Goal: Task Accomplishment & Management: Use online tool/utility

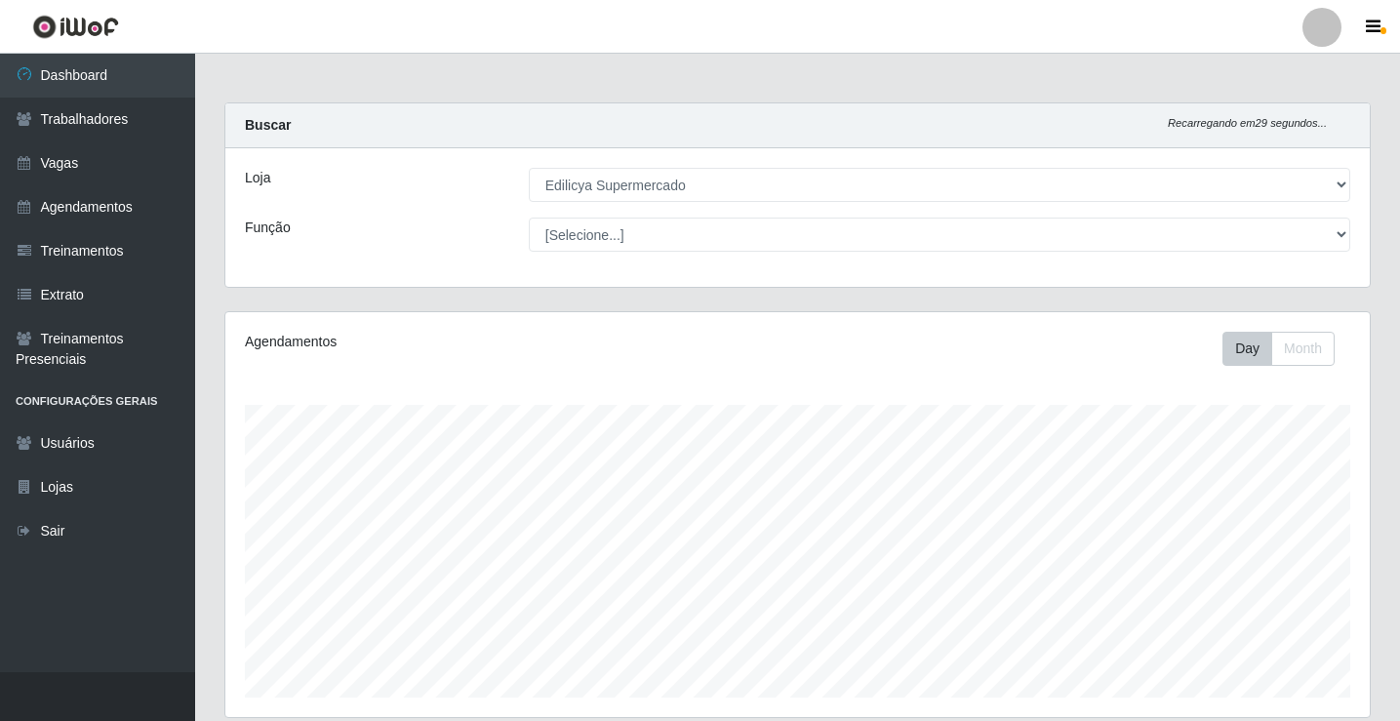
select select "460"
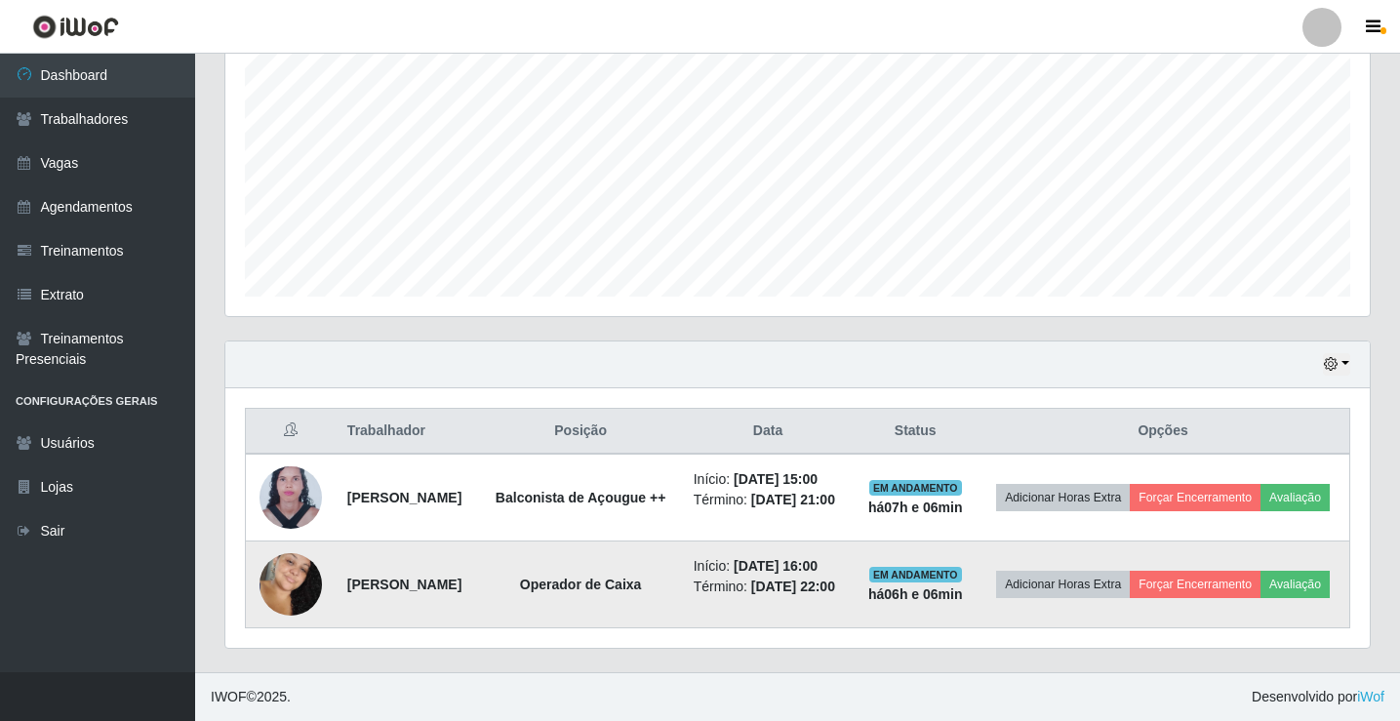
scroll to position [430, 0]
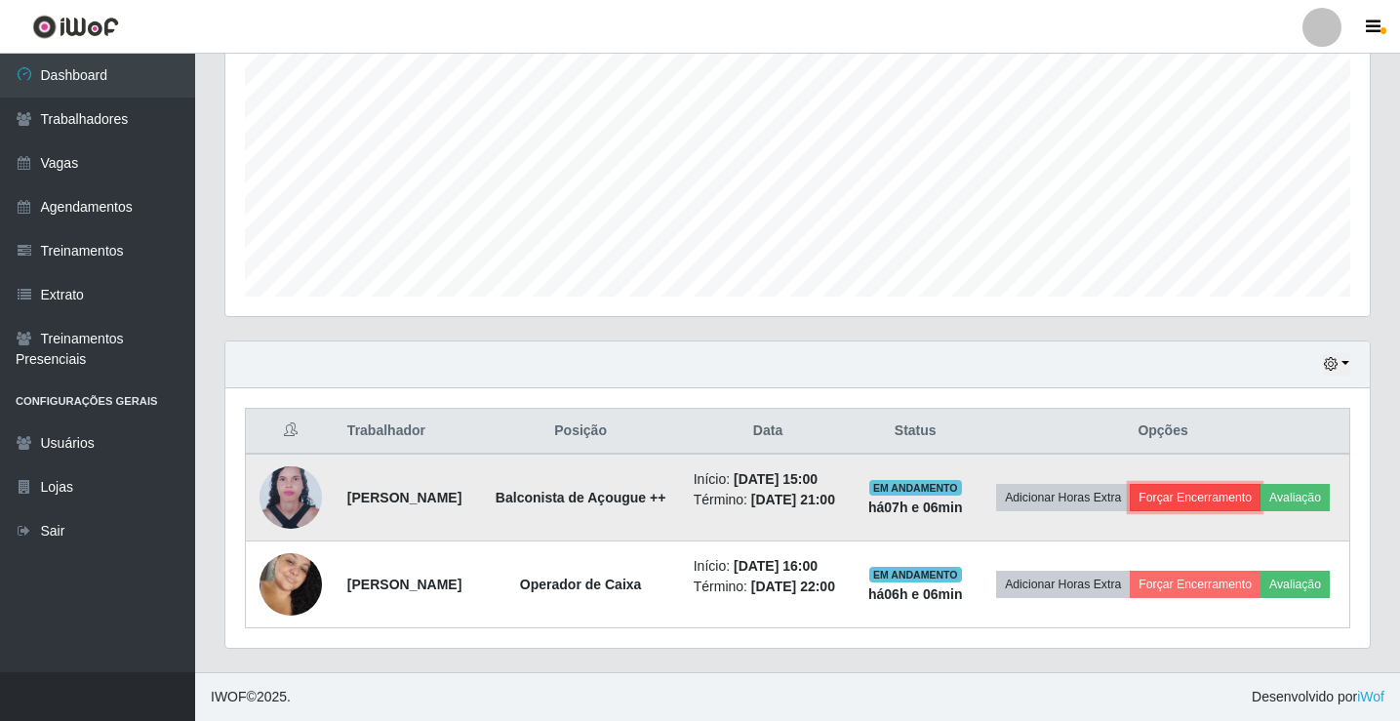
click at [1213, 484] on button "Forçar Encerramento" at bounding box center [1195, 497] width 131 height 27
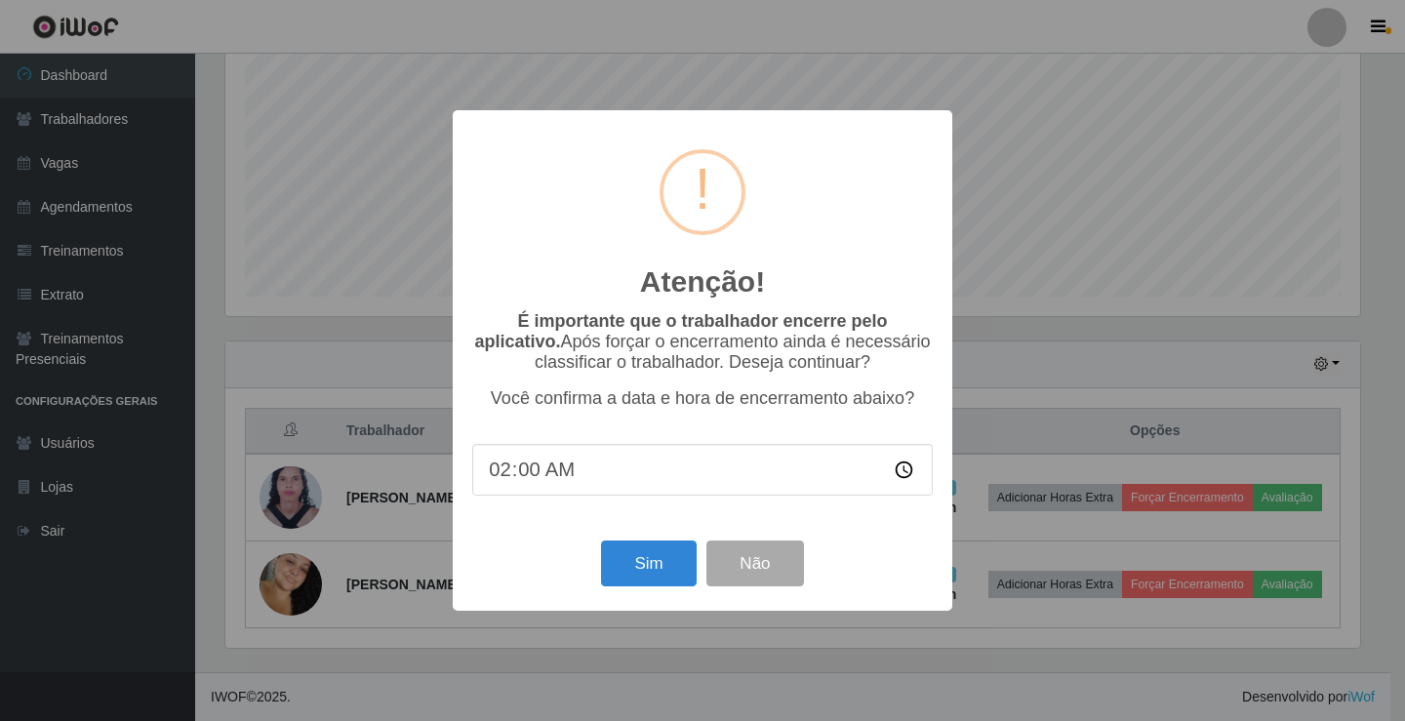
type input "21:00"
click at [668, 560] on button "Sim" at bounding box center [648, 563] width 95 height 46
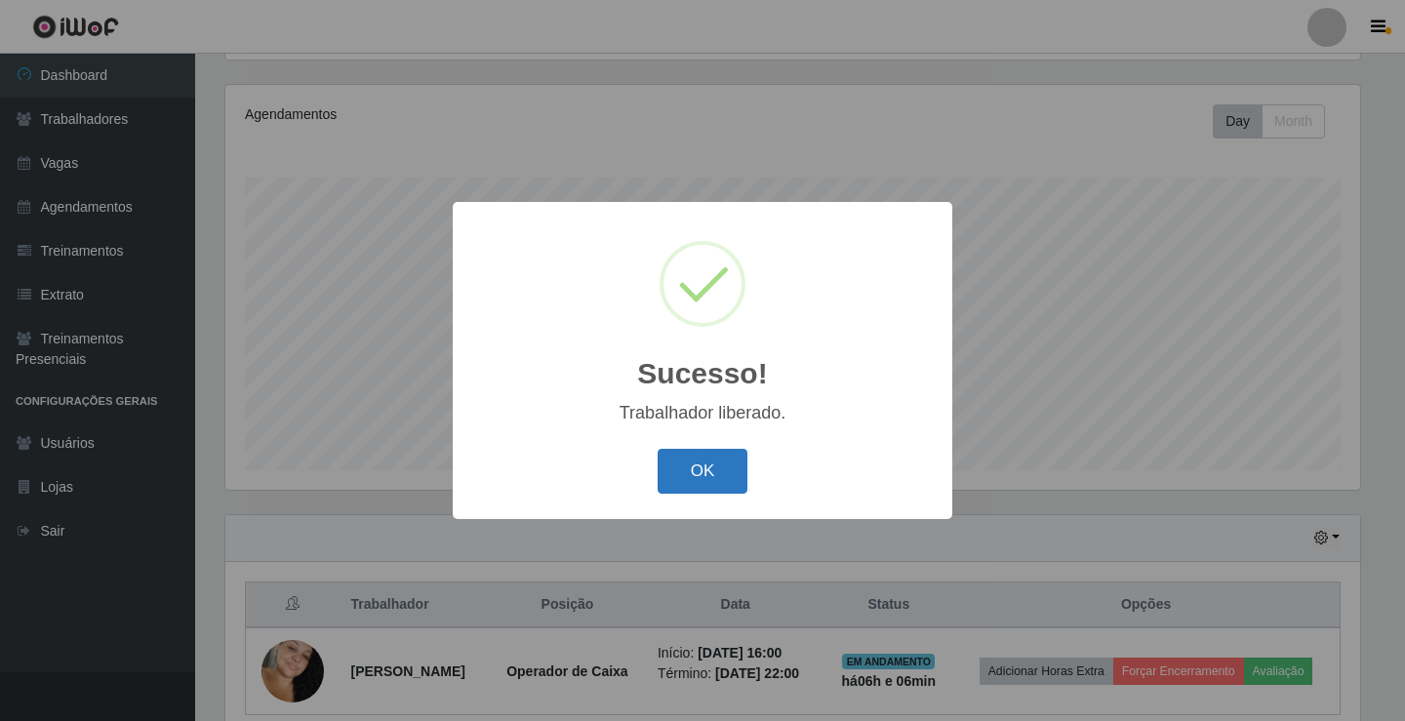
click at [693, 481] on button "OK" at bounding box center [702, 472] width 91 height 46
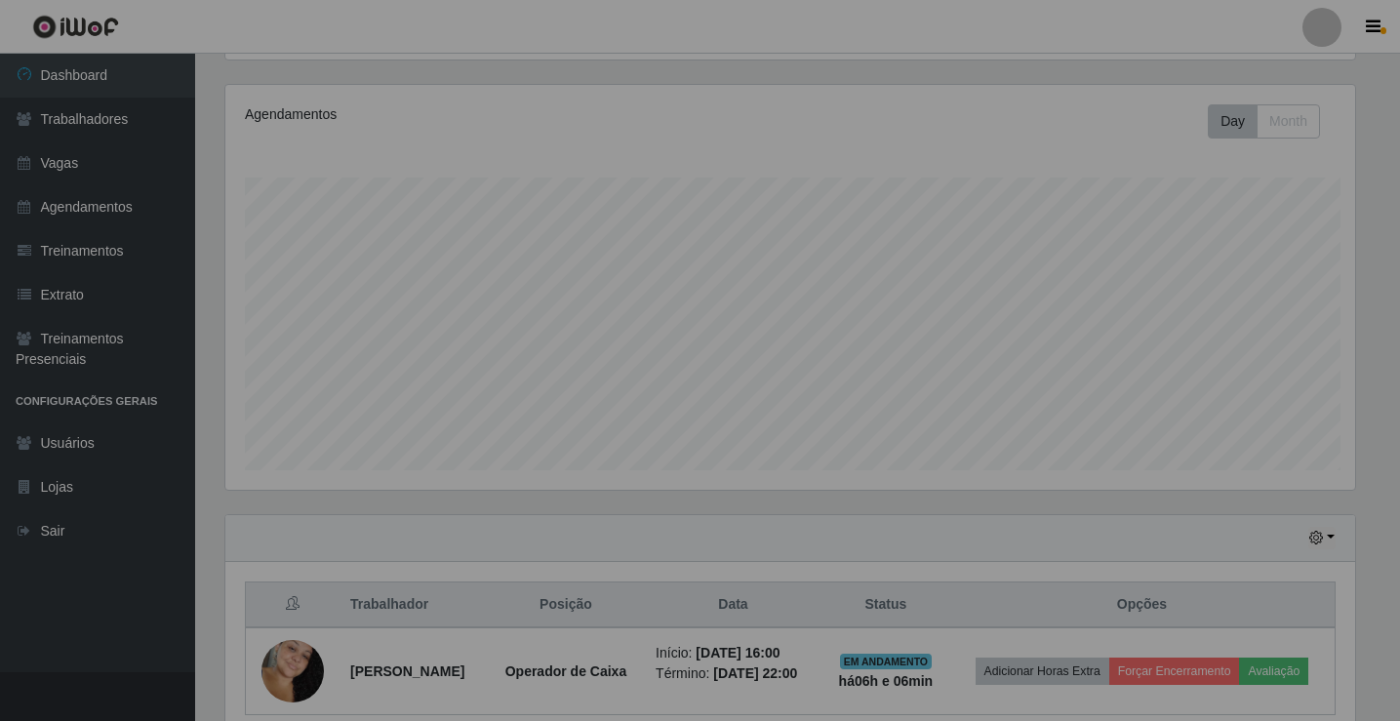
scroll to position [405, 1144]
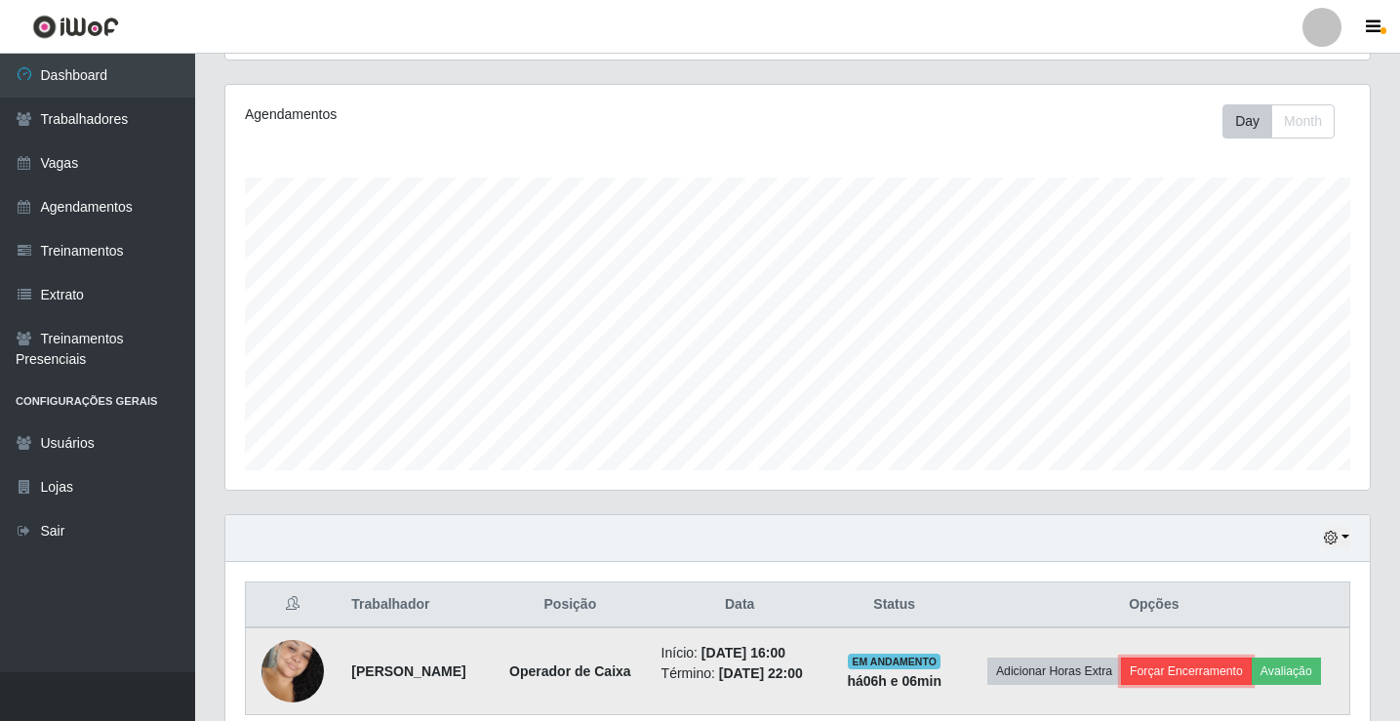
click at [1252, 674] on button "Forçar Encerramento" at bounding box center [1186, 670] width 131 height 27
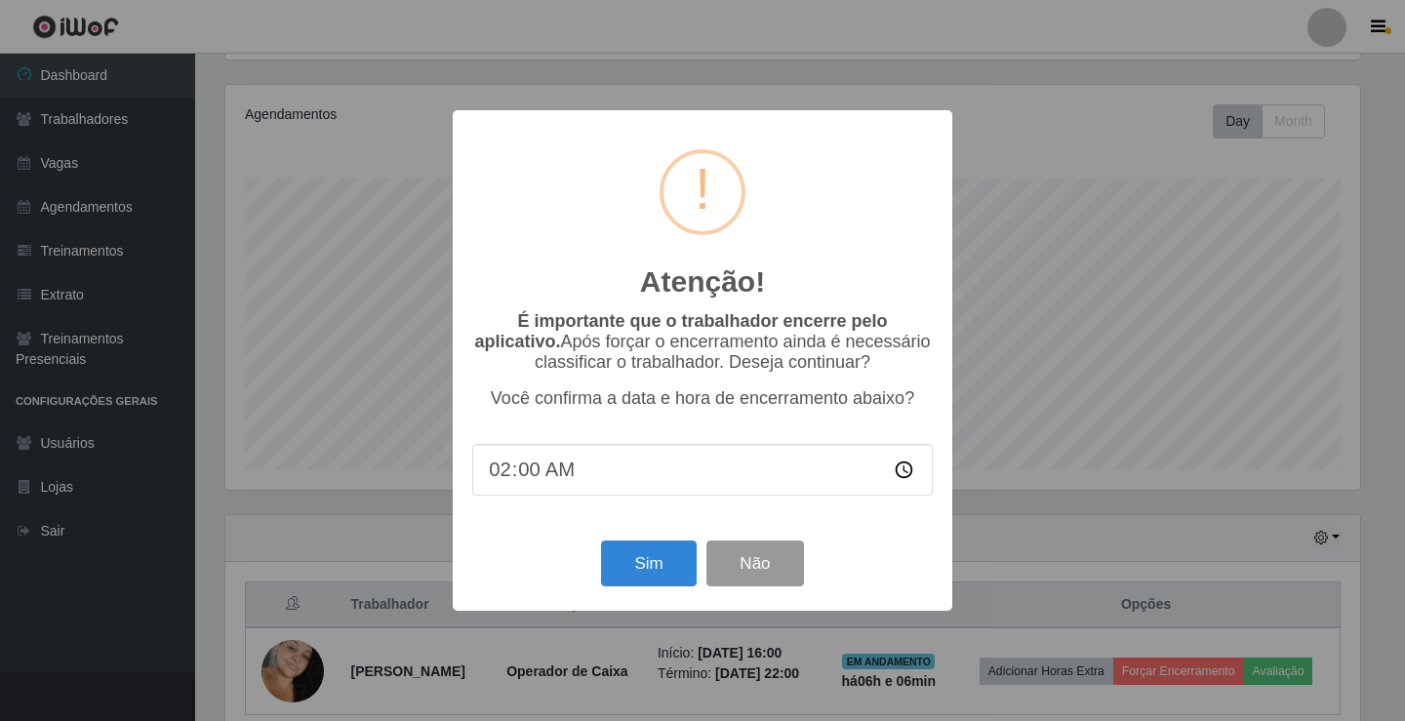
type input "22:00"
click at [644, 586] on button "Sim" at bounding box center [648, 563] width 95 height 46
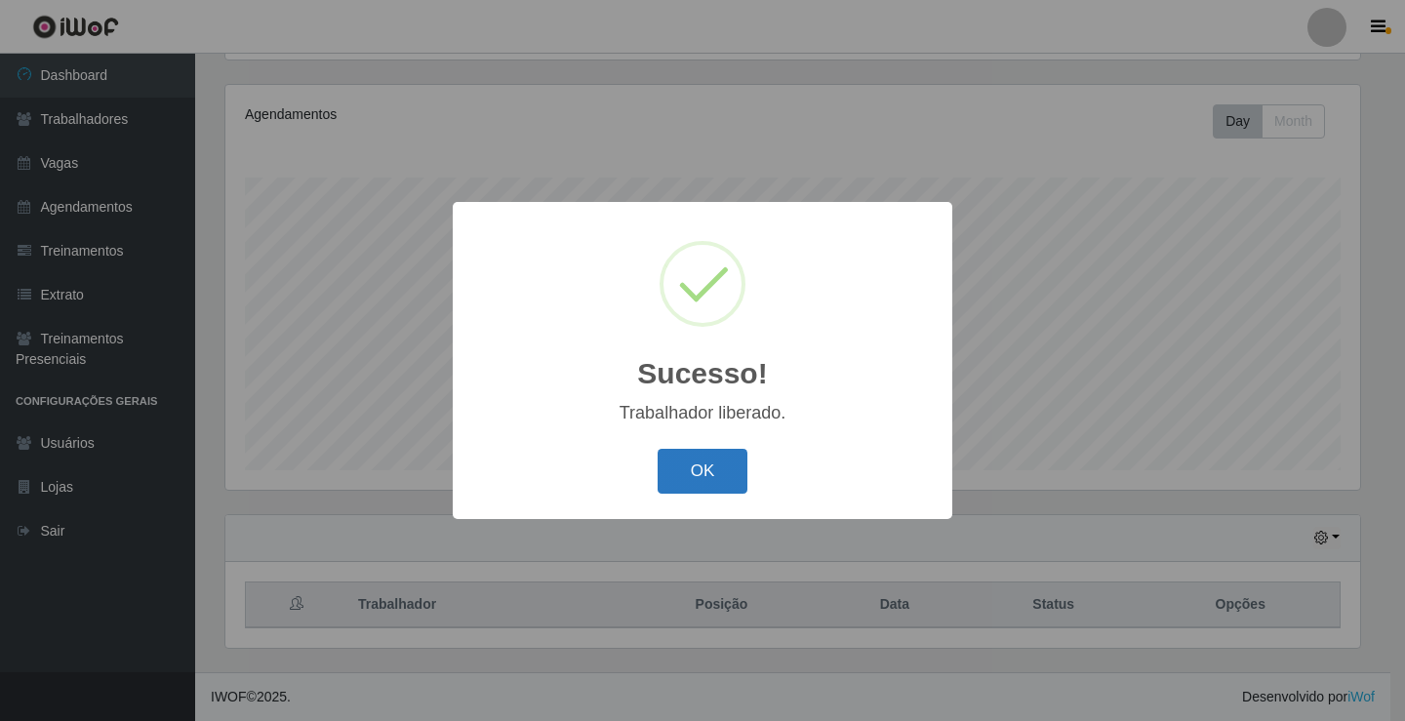
click at [733, 458] on button "OK" at bounding box center [702, 472] width 91 height 46
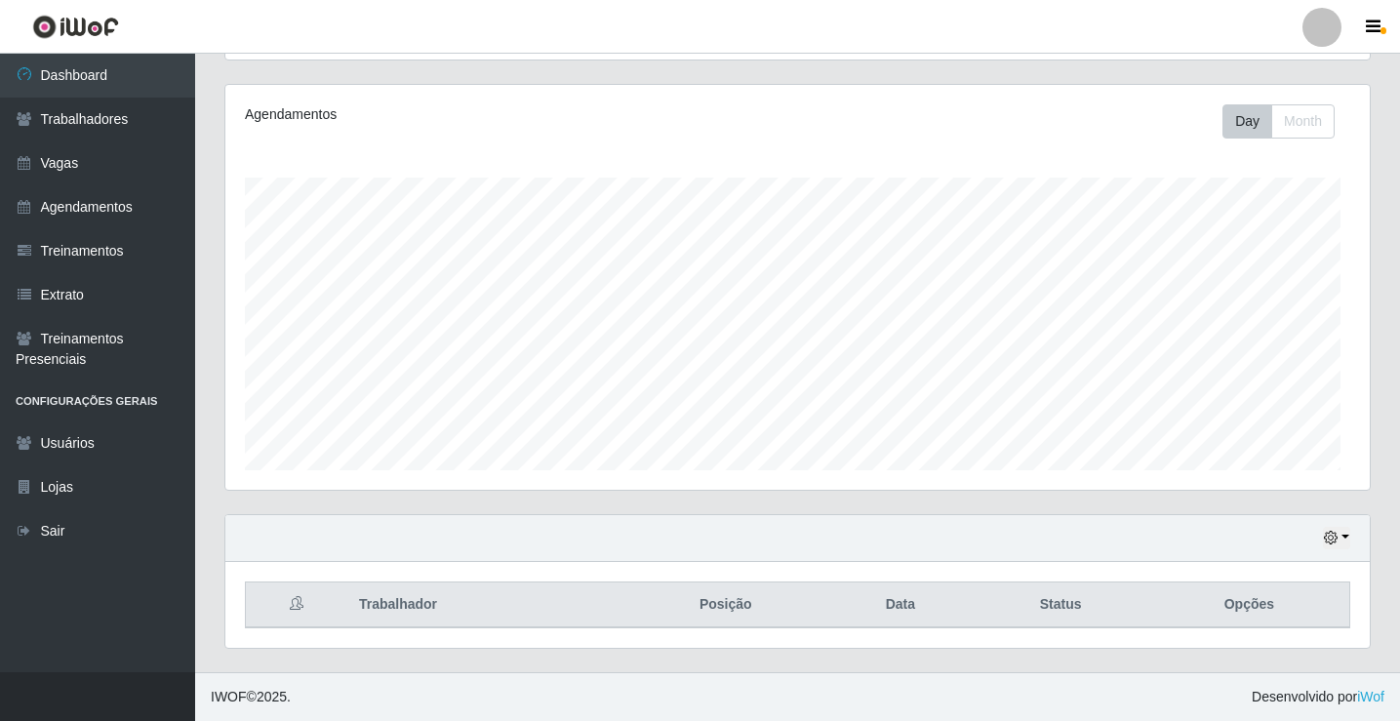
scroll to position [405, 1144]
click at [886, 621] on th "Data" at bounding box center [899, 605] width 143 height 46
